Goal: Task Accomplishment & Management: Manage account settings

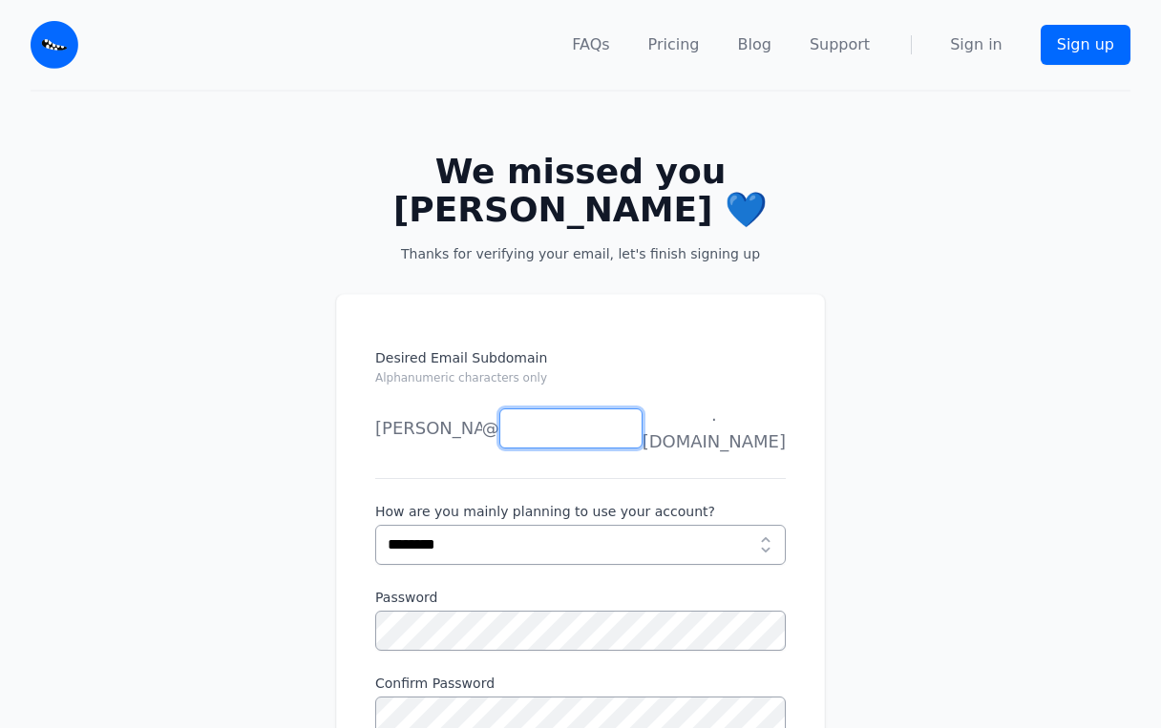
click at [572, 431] on input "Desired Email Subdomain Alphanumeric characters only" at bounding box center [570, 429] width 143 height 40
type input "********"
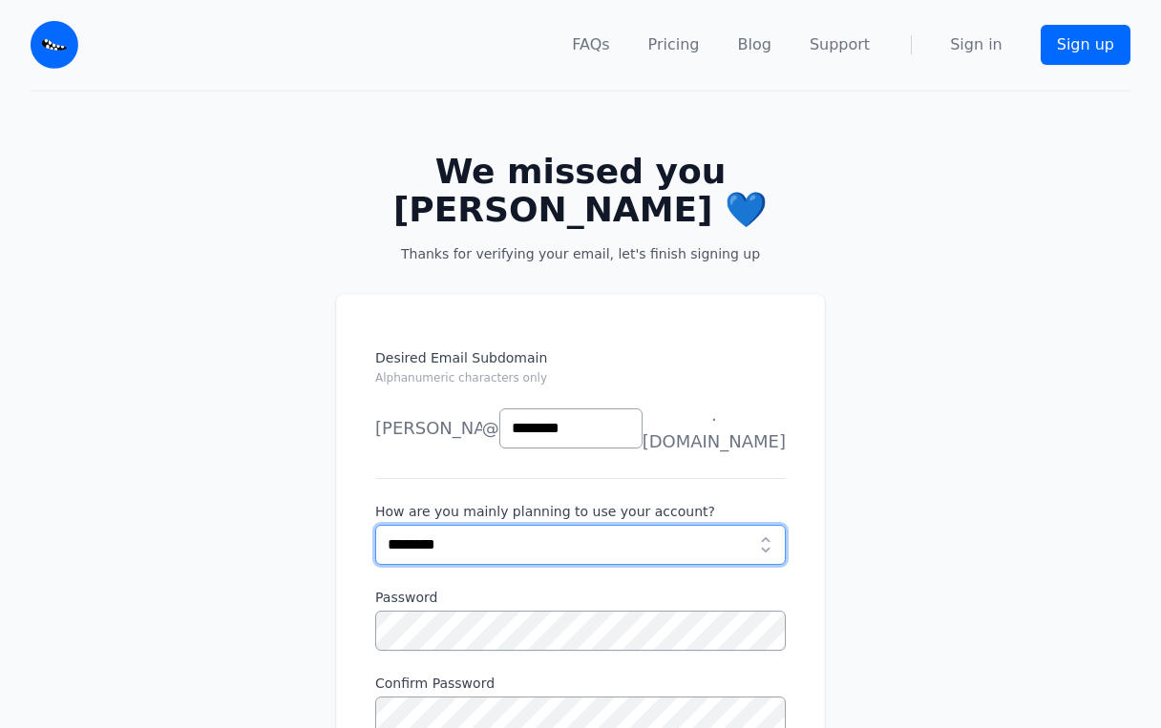
click at [521, 525] on select "**********" at bounding box center [580, 545] width 410 height 40
select select "***"
click at [375, 525] on select "**********" at bounding box center [580, 545] width 410 height 40
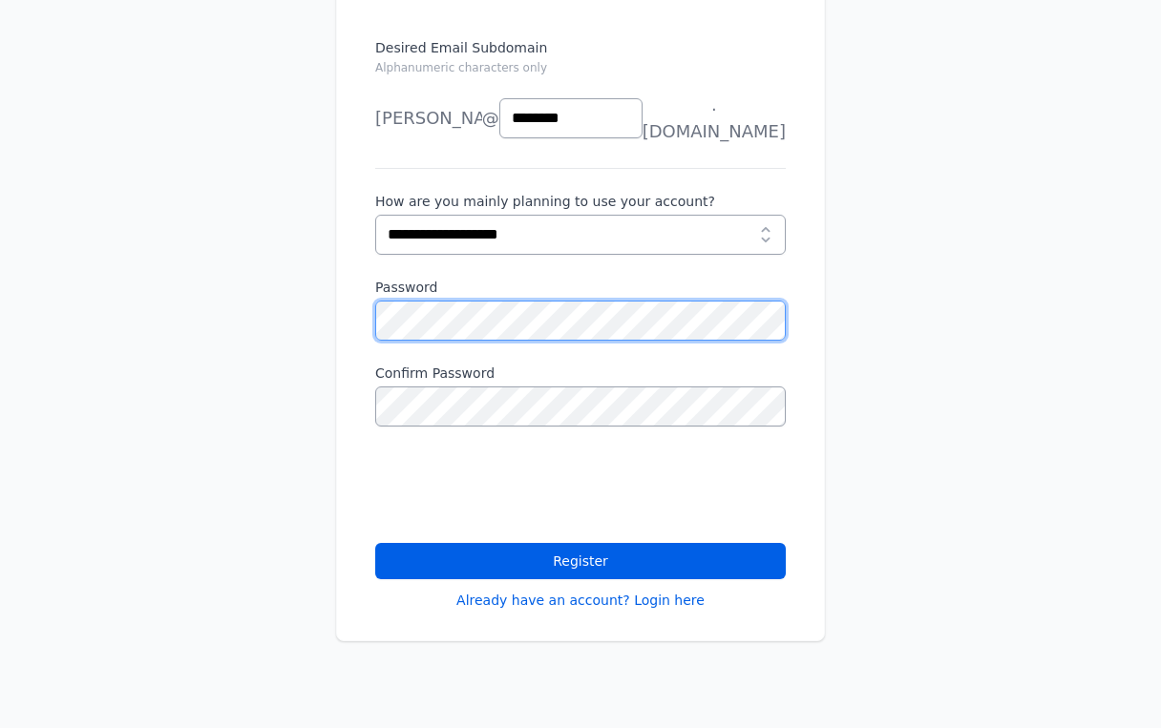
scroll to position [382, 0]
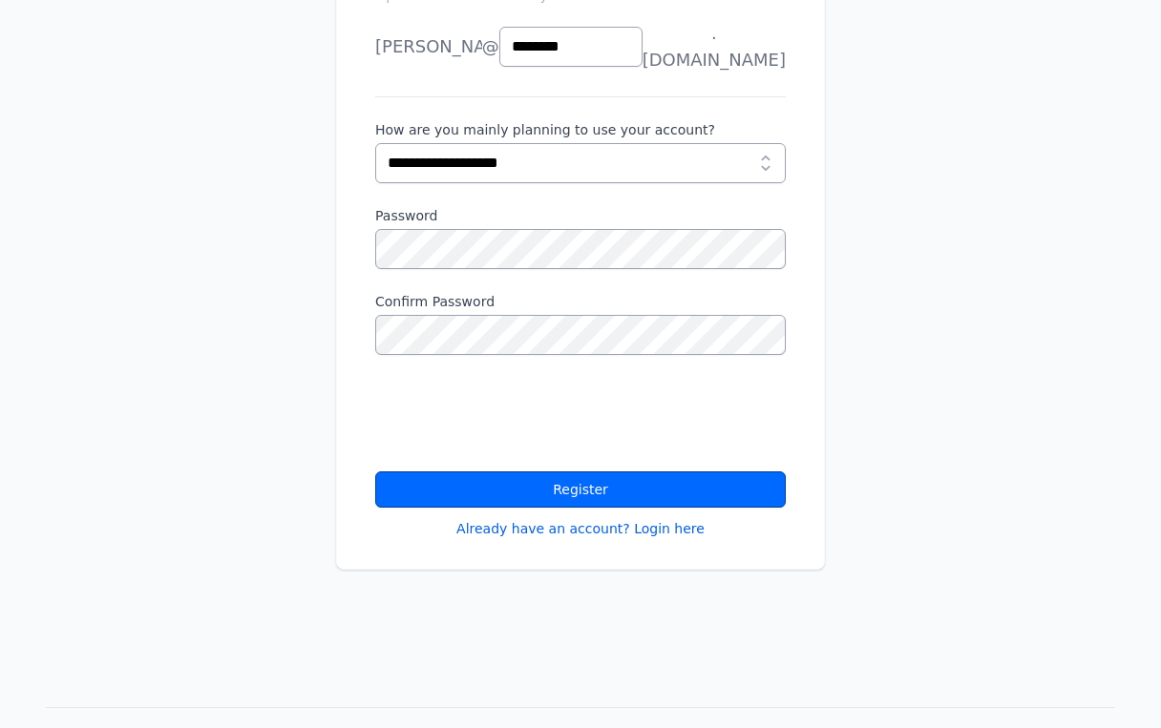
click at [690, 483] on button "Register" at bounding box center [580, 490] width 410 height 36
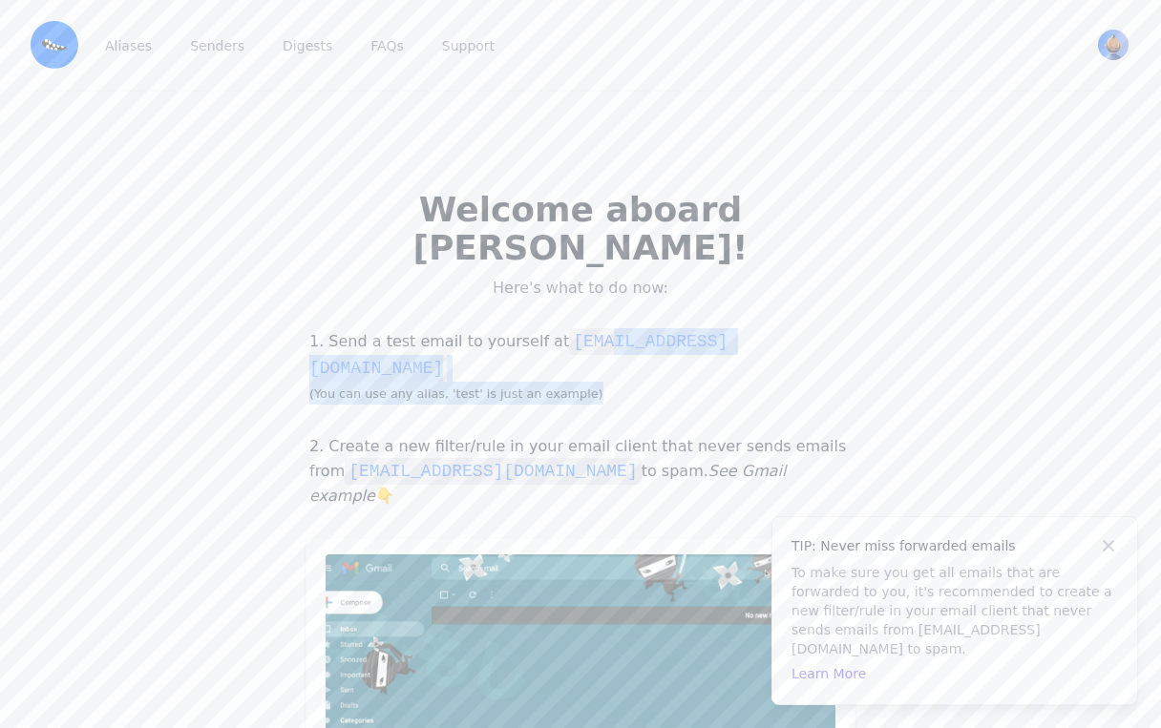
drag, startPoint x: 578, startPoint y: 307, endPoint x: 815, endPoint y: 319, distance: 237.0
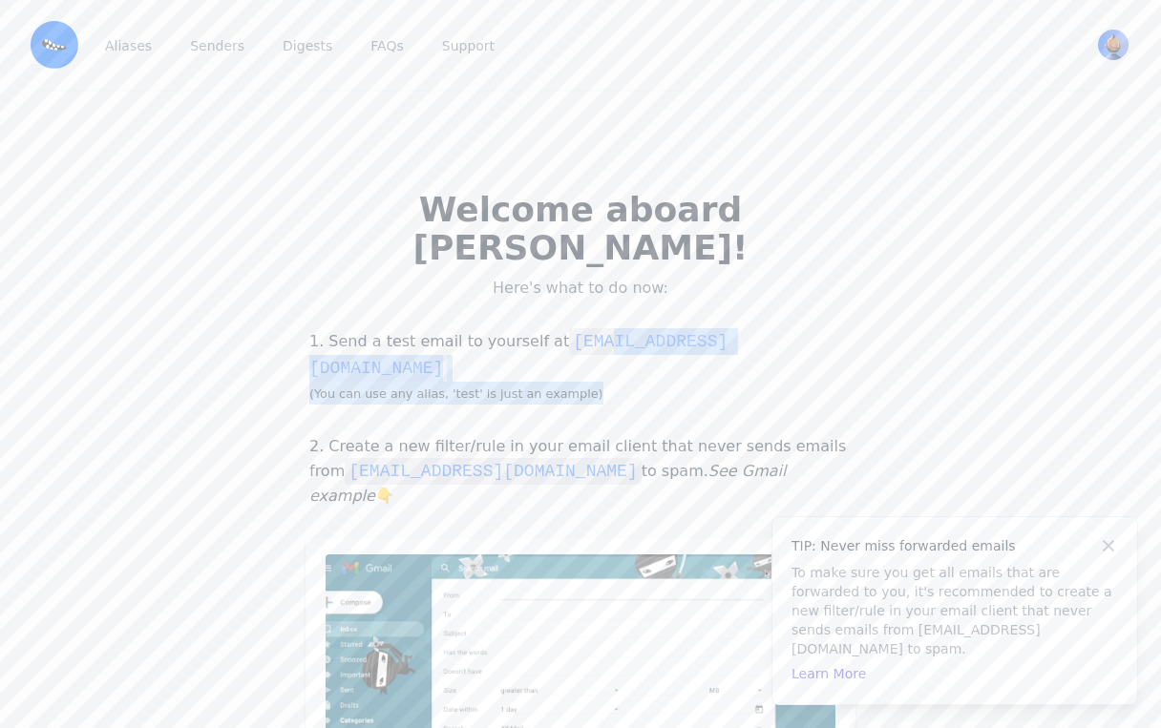
click at [815, 328] on p "1. Send a test email to yourself at test@zanderek.eml.monster (You can use any …" at bounding box center [580, 366] width 550 height 76
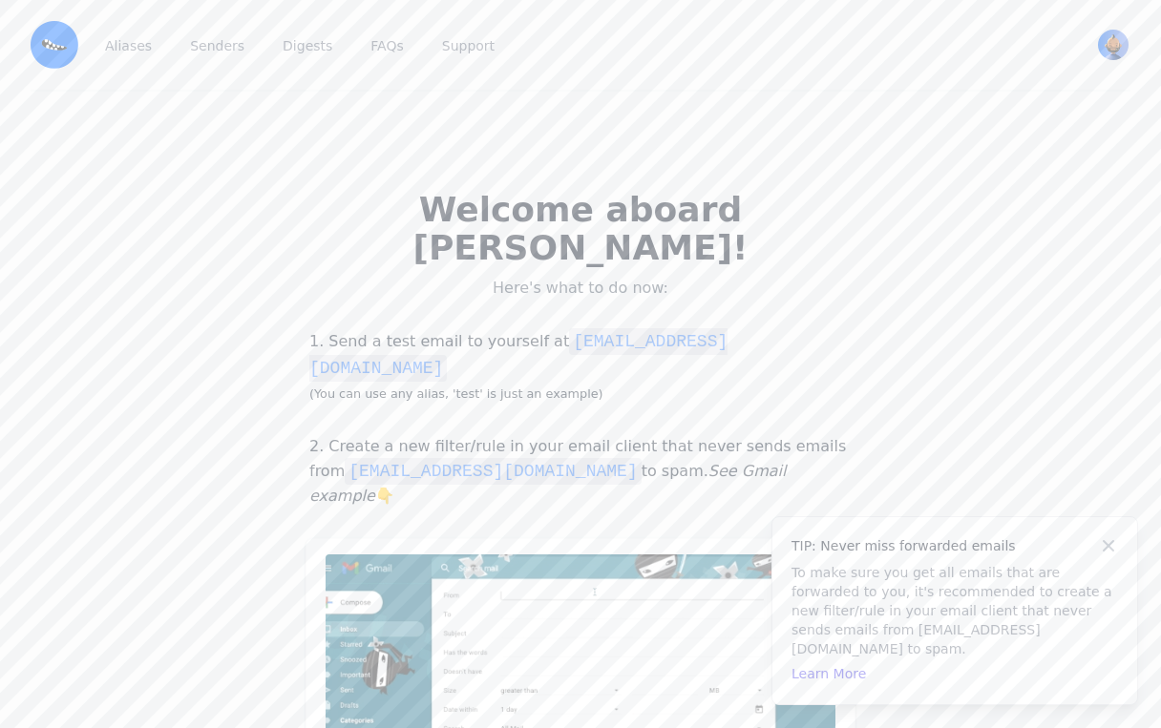
drag, startPoint x: 830, startPoint y: 348, endPoint x: 753, endPoint y: 342, distance: 77.6
click at [831, 347] on div "1. Send a test email to yourself at test@zanderek.eml.monster (You can use any …" at bounding box center [580, 598] width 550 height 571
drag, startPoint x: 581, startPoint y: 303, endPoint x: 775, endPoint y: 307, distance: 193.8
click at [727, 328] on code "test@zanderek.eml.monster" at bounding box center [518, 354] width 418 height 53
copy code "@zanderek.eml.monster"
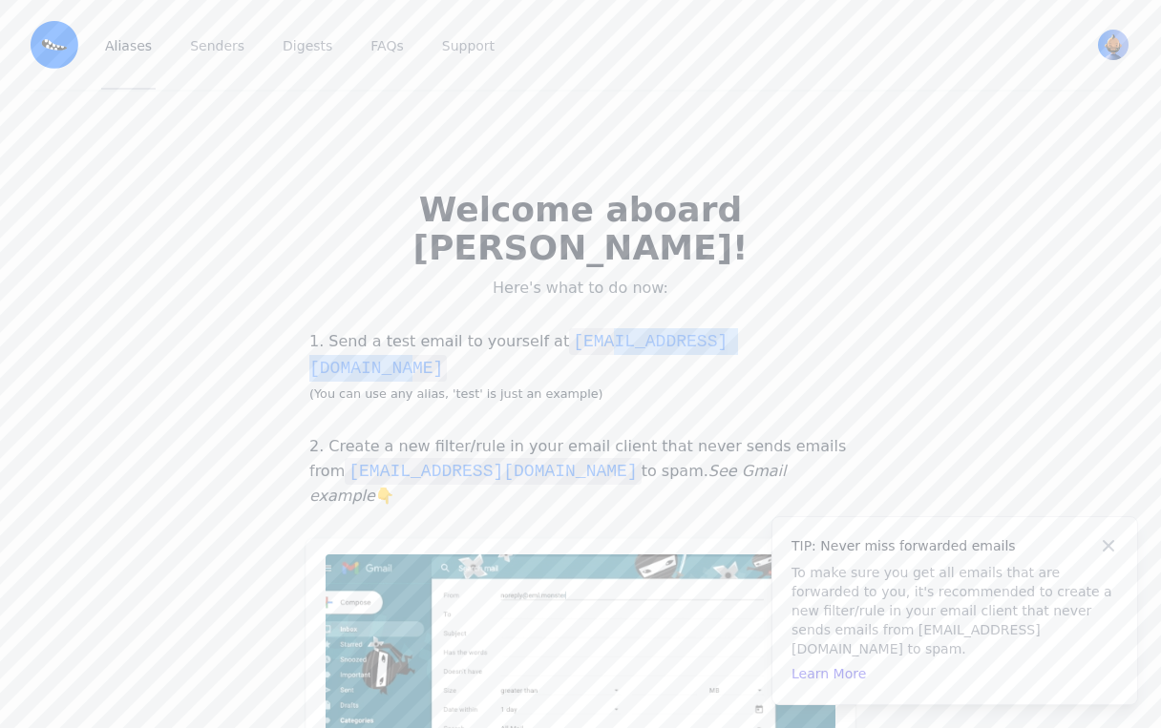
click at [129, 50] on link "Aliases" at bounding box center [128, 45] width 54 height 90
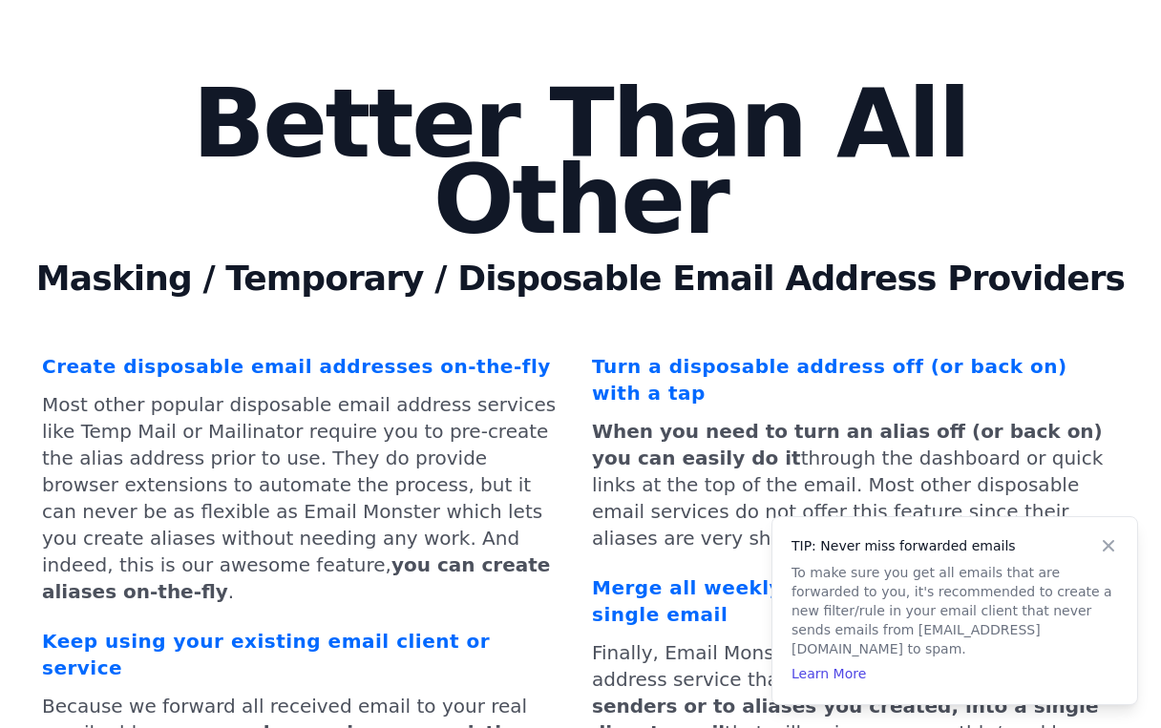
scroll to position [5854, 0]
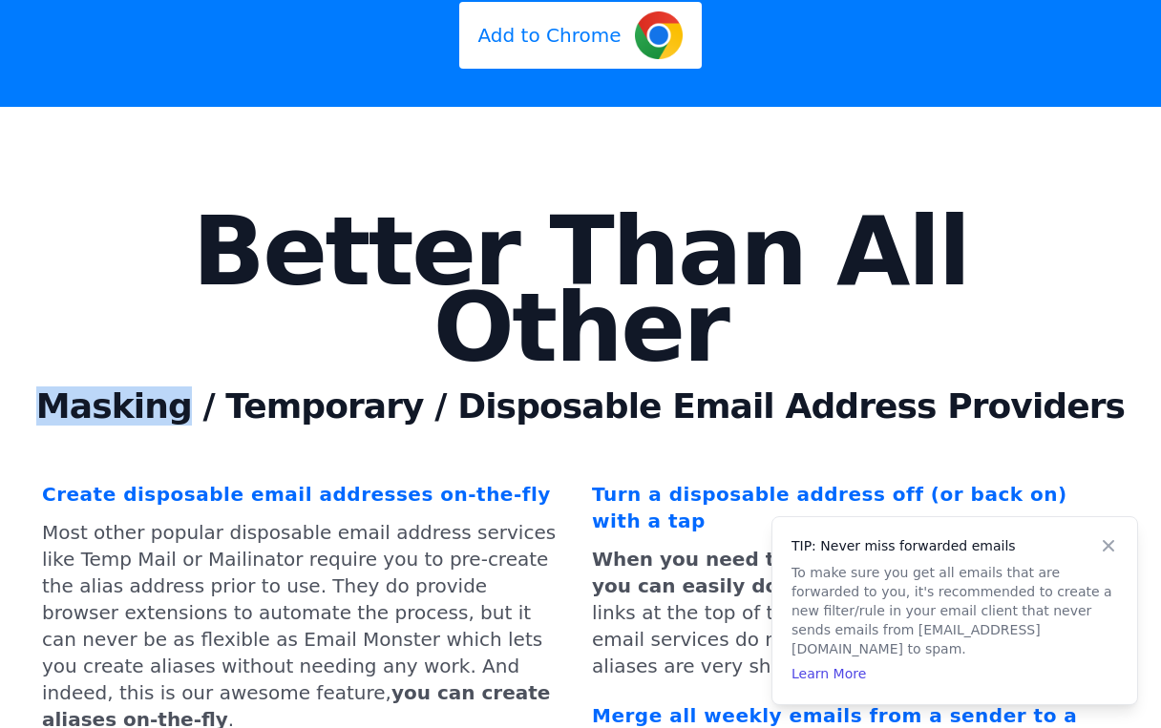
drag, startPoint x: 52, startPoint y: 128, endPoint x: 235, endPoint y: 135, distance: 183.4
click at [235, 389] on h1 "Masking / Temporary / Disposable Email Address Providers" at bounding box center [581, 417] width 1100 height 57
click at [536, 470] on div "Create disposable email addresses on-the-fly Most other popular disposable emai…" at bounding box center [306, 729] width 550 height 519
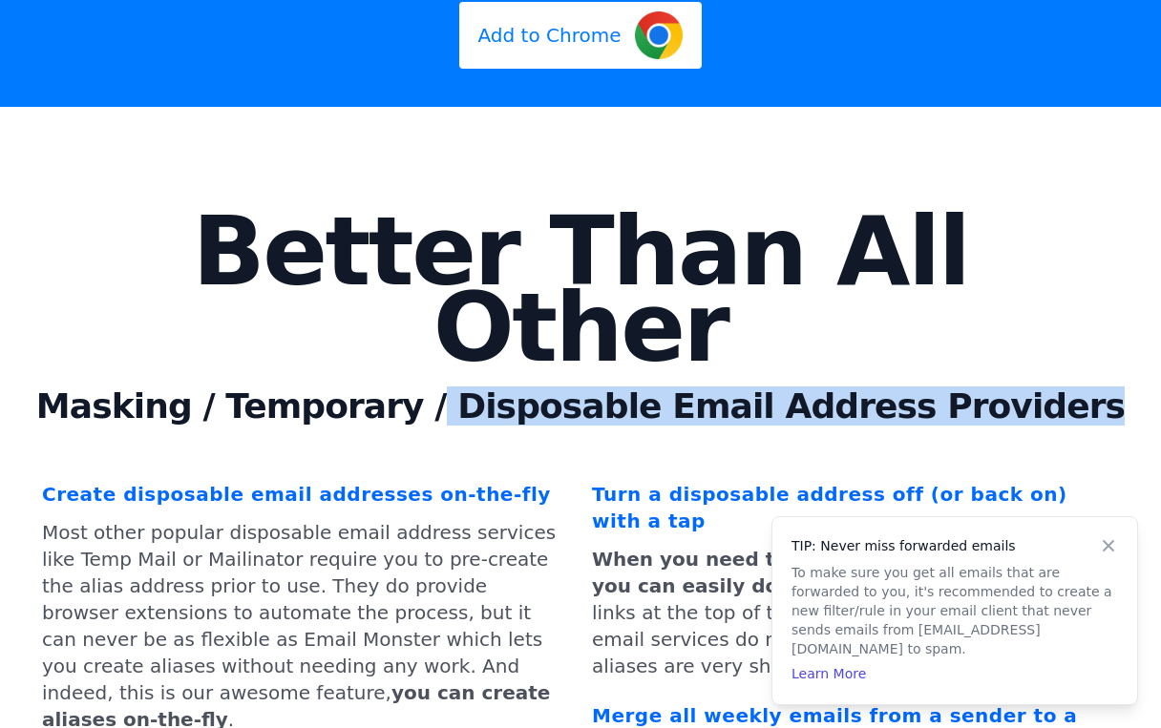
drag, startPoint x: 489, startPoint y: 132, endPoint x: 1134, endPoint y: 161, distance: 646.0
click at [1134, 161] on div "Better Than All Other Masking / Temporary / Disposable Email Address Providers …" at bounding box center [580, 741] width 1161 height 1177
copy h1 "Disposable Email Address Providers"
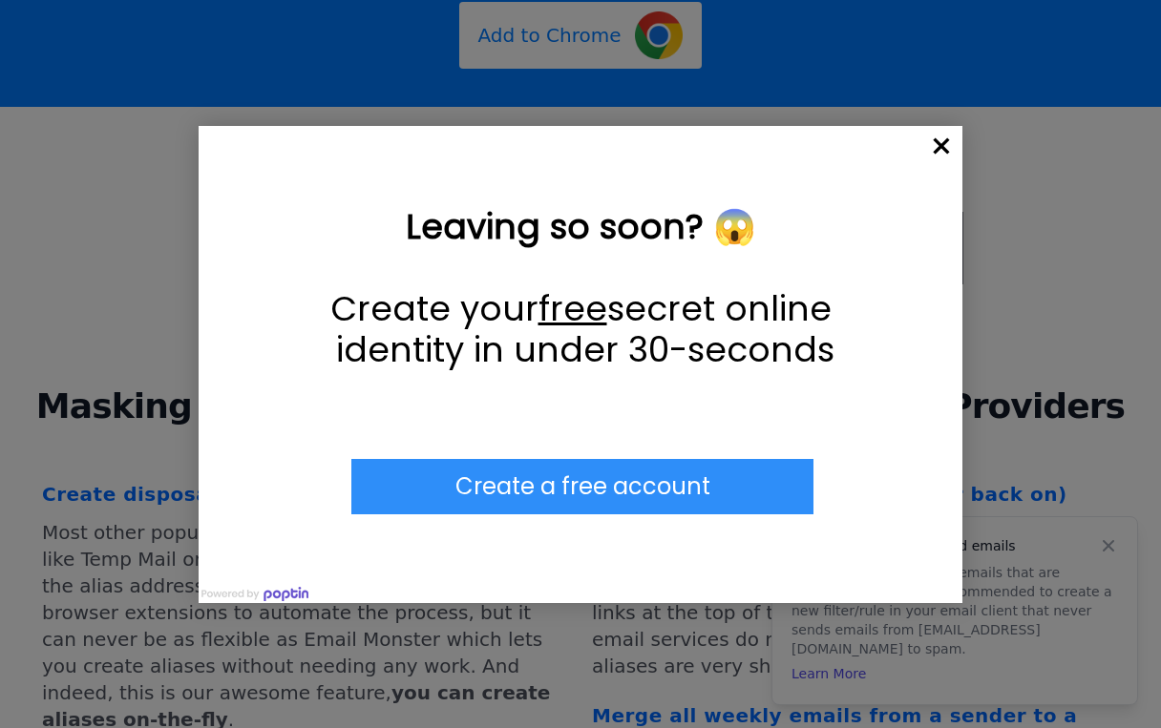
click at [937, 151] on span "×" at bounding box center [941, 147] width 42 height 42
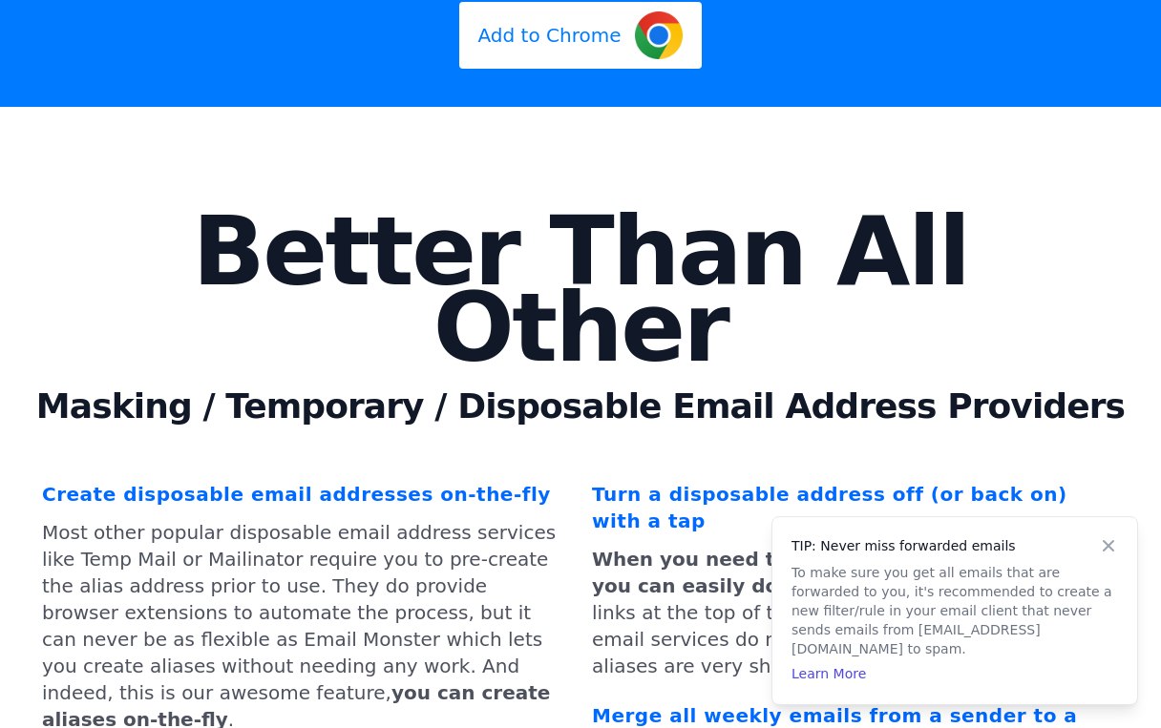
drag, startPoint x: 835, startPoint y: 251, endPoint x: 849, endPoint y: 255, distance: 13.9
click at [849, 548] on b "When you need to turn an alias off (or back on) you can easily do it" at bounding box center [847, 573] width 511 height 50
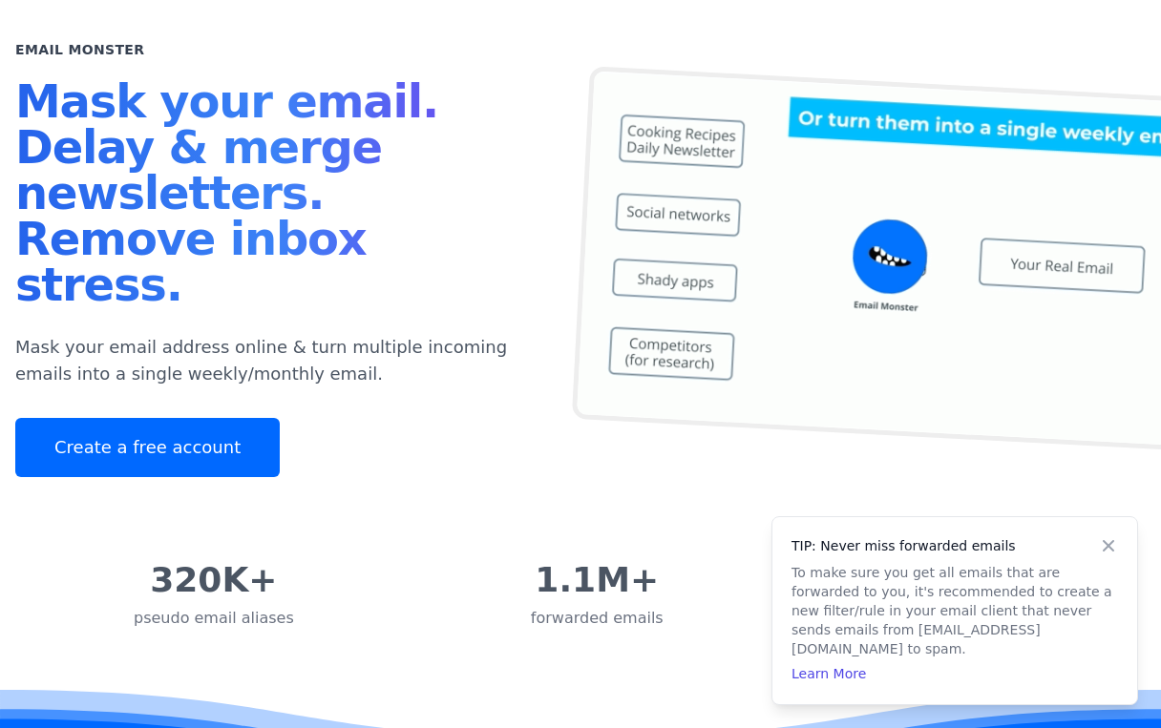
scroll to position [0, 0]
